Goal: Find specific page/section: Find specific page/section

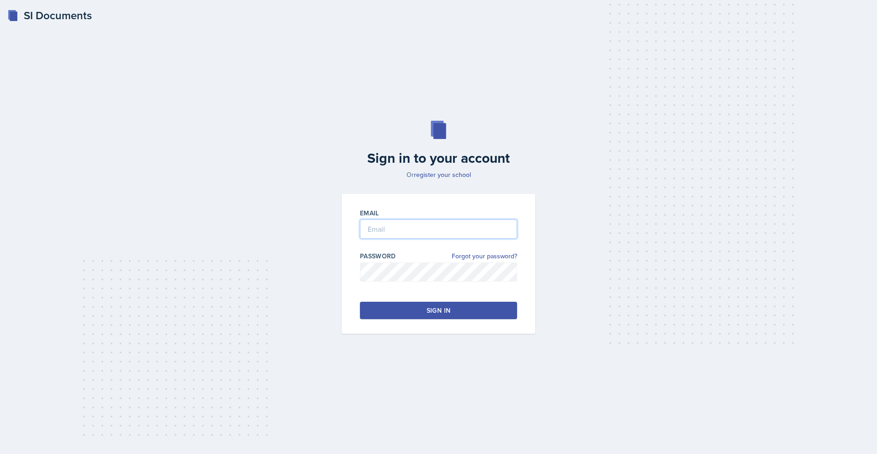
type input "[EMAIL_ADDRESS][DOMAIN_NAME]"
click at [444, 309] on div "Sign in" at bounding box center [439, 310] width 24 height 9
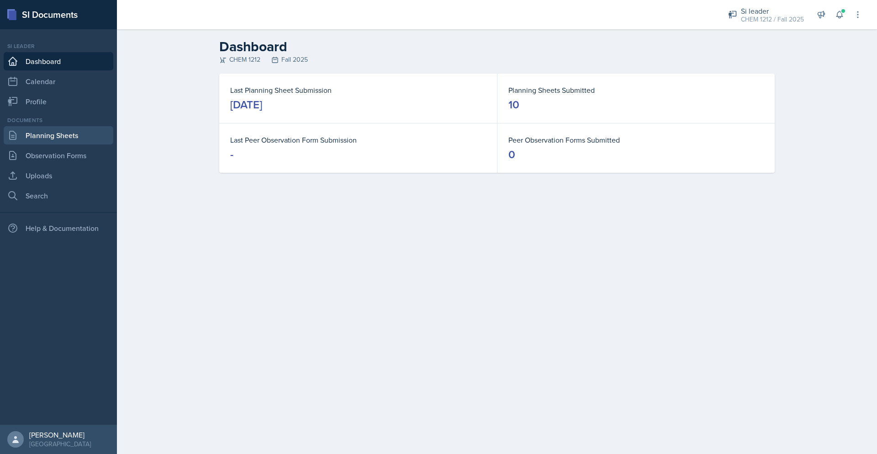
click at [64, 133] on link "Planning Sheets" at bounding box center [59, 135] width 110 height 18
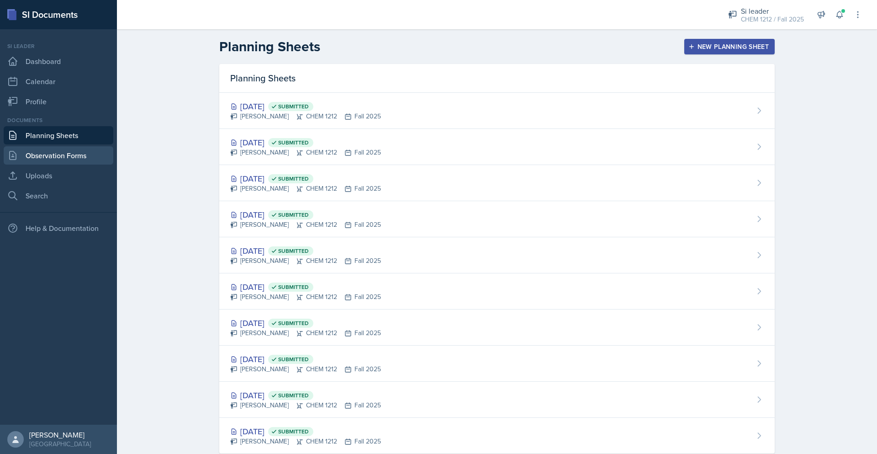
click at [72, 150] on link "Observation Forms" at bounding box center [59, 155] width 110 height 18
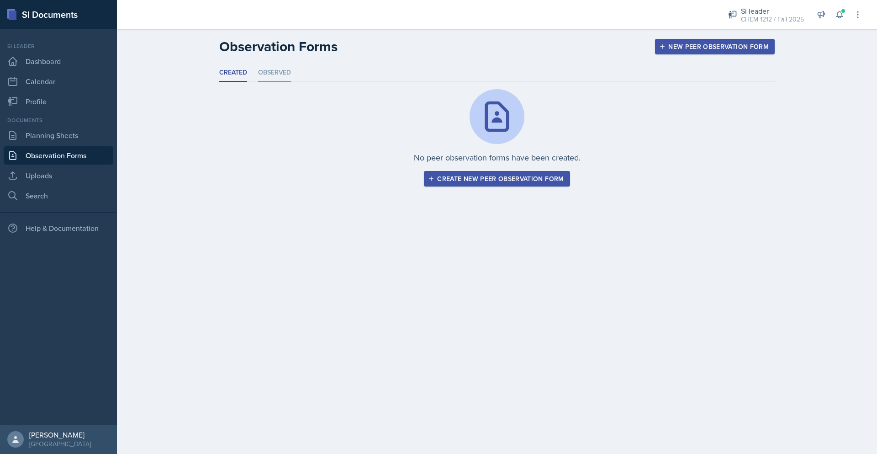
click at [274, 75] on li "Observed" at bounding box center [274, 73] width 33 height 18
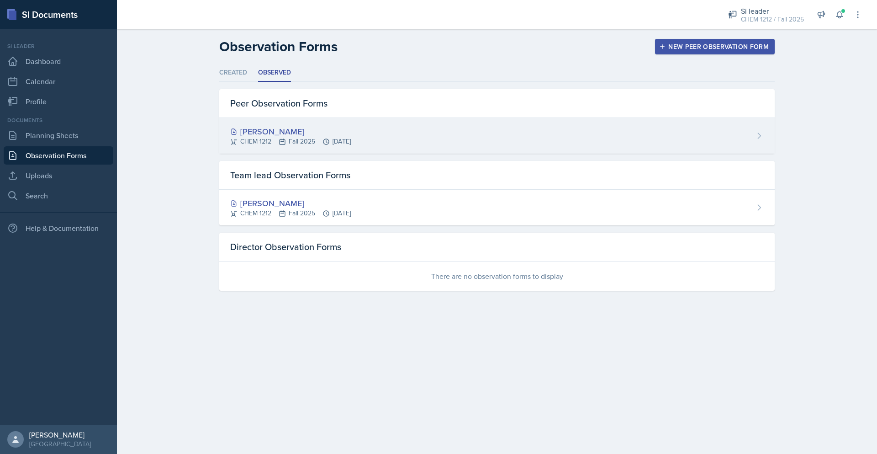
click at [390, 131] on div "[PERSON_NAME] CHEM 1212 Fall 2025 [DATE]" at bounding box center [496, 136] width 555 height 36
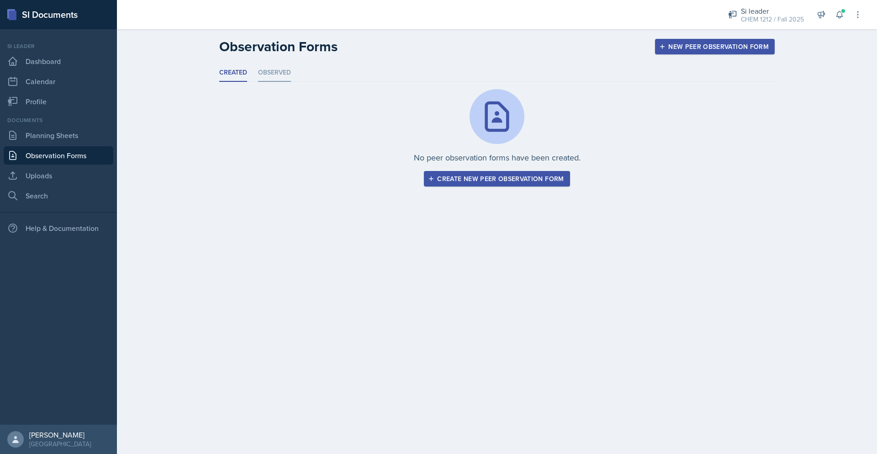
click at [263, 65] on li "Observed" at bounding box center [274, 73] width 33 height 18
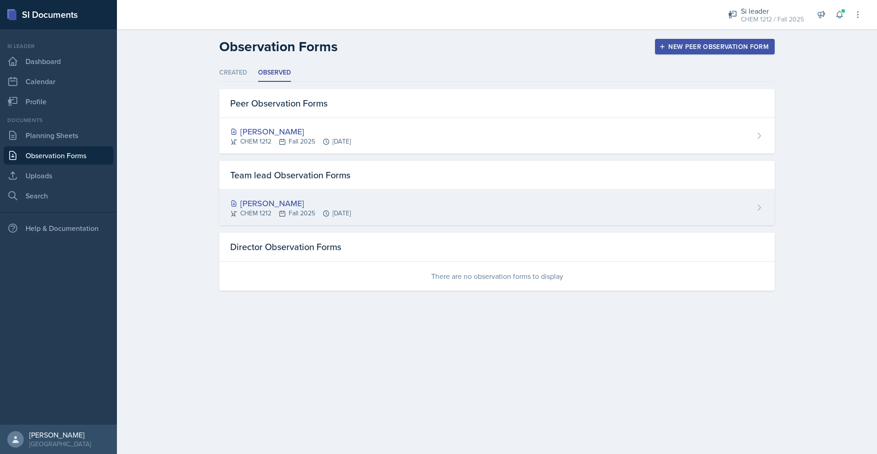
click at [299, 211] on div "CHEM 1212 Fall 2025 [DATE]" at bounding box center [290, 213] width 121 height 10
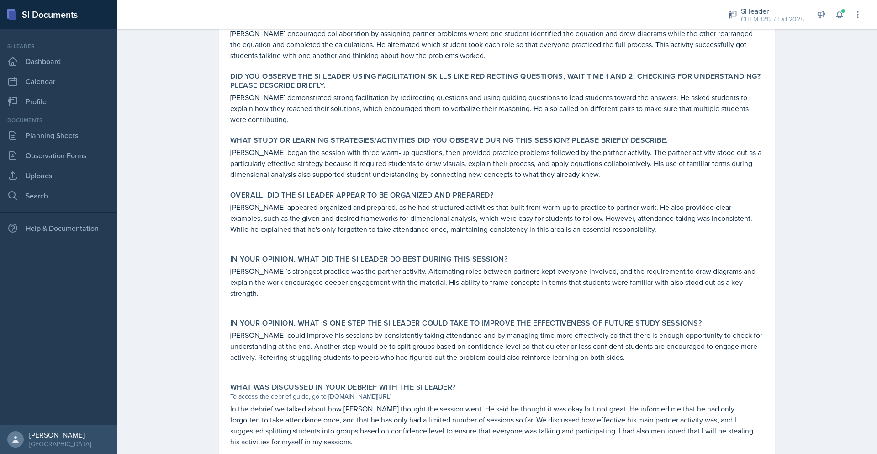
scroll to position [360, 0]
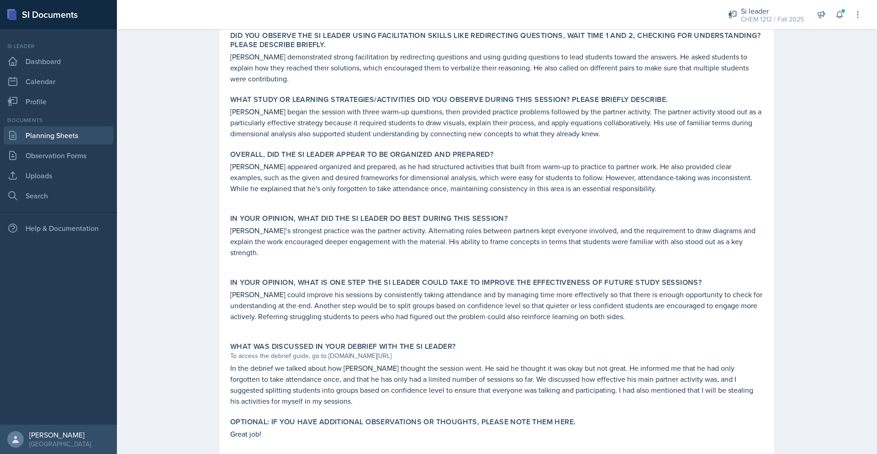
click at [72, 138] on link "Planning Sheets" at bounding box center [59, 135] width 110 height 18
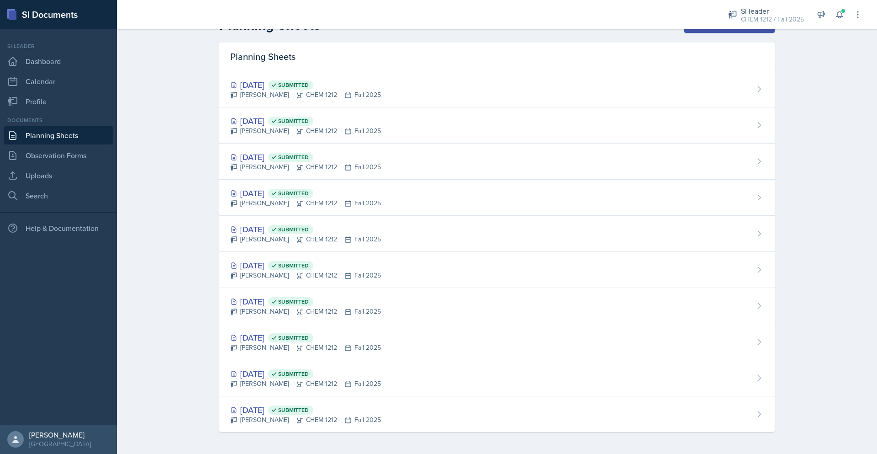
scroll to position [21, 0]
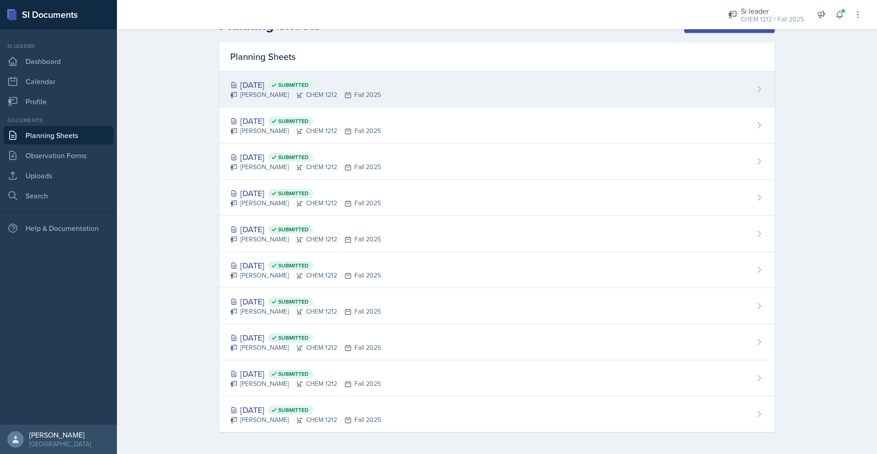
click at [411, 83] on div "[DATE] Submitted [PERSON_NAME] CHEM 1212 Fall 2025" at bounding box center [496, 89] width 555 height 36
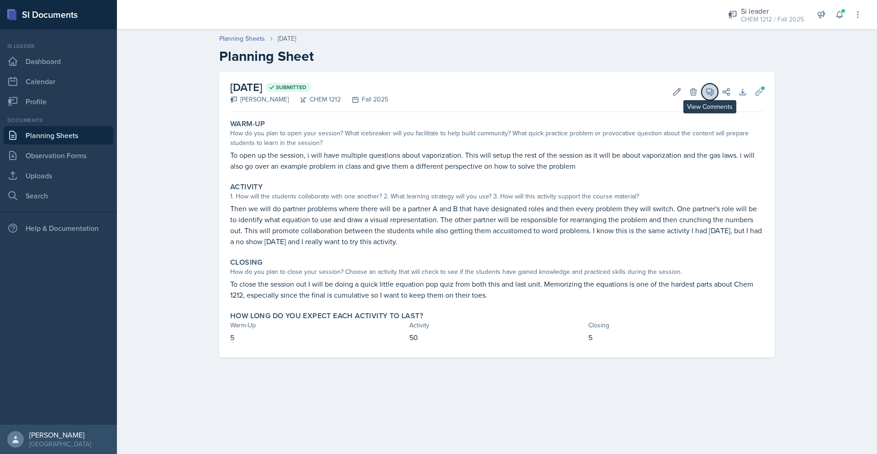
click at [712, 87] on span at bounding box center [713, 88] width 5 height 5
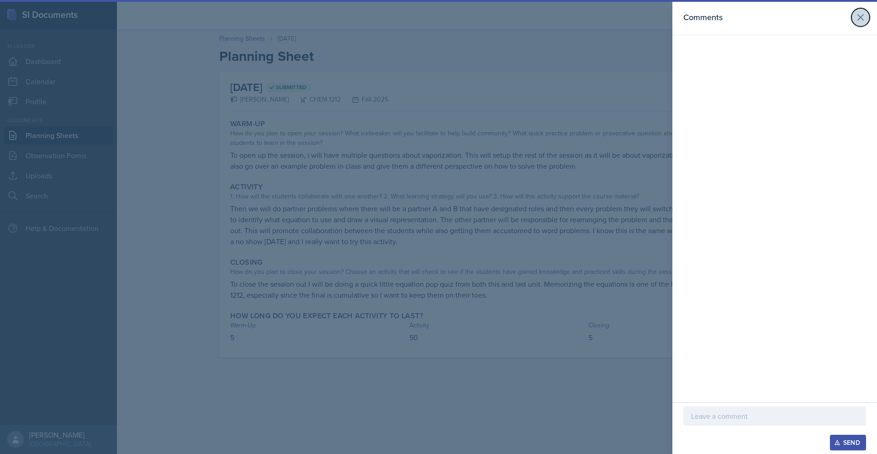
click at [864, 21] on icon at bounding box center [860, 17] width 11 height 11
